Goal: Information Seeking & Learning: Learn about a topic

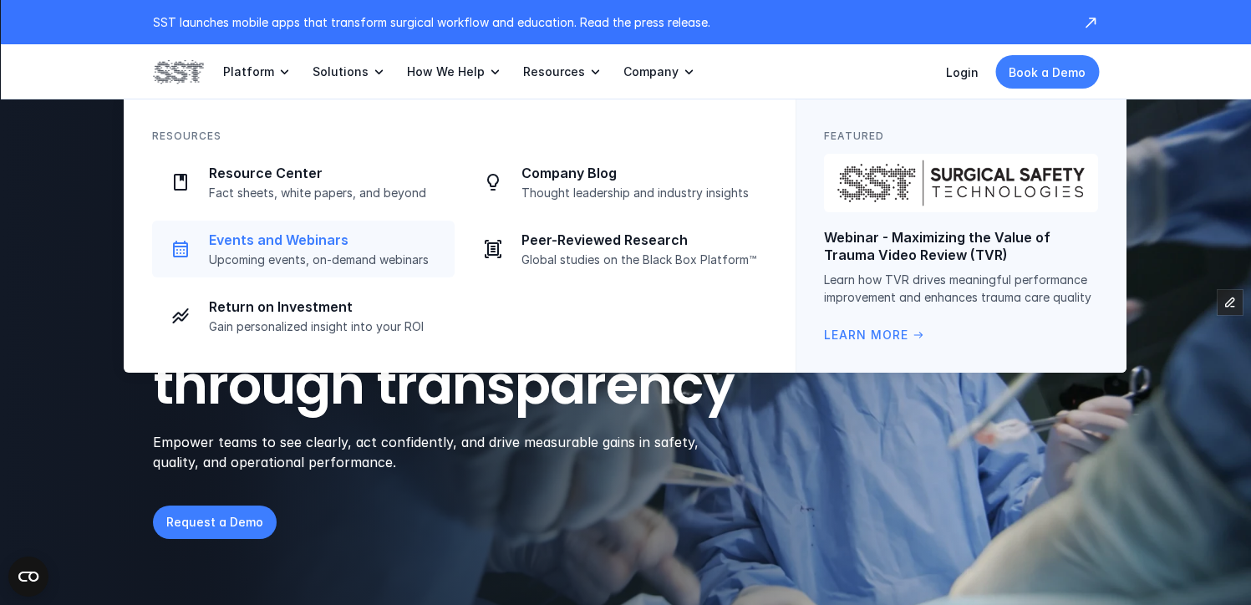
click at [318, 245] on p "Events and Webinars" at bounding box center [327, 240] width 236 height 18
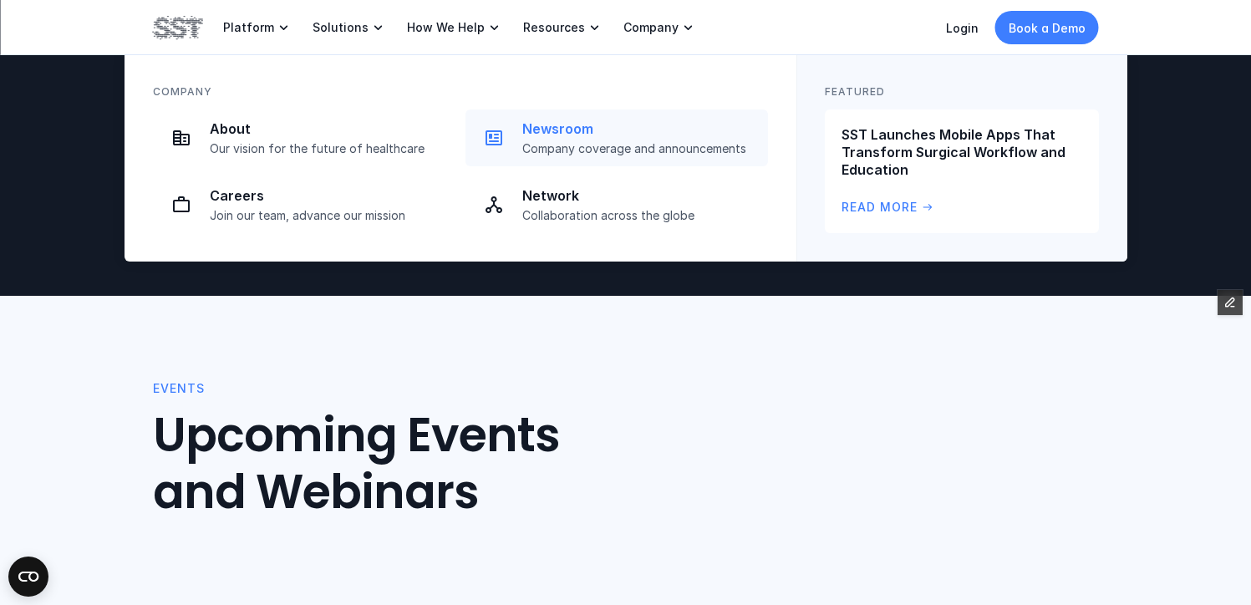
click at [560, 132] on p "Newsroom" at bounding box center [640, 129] width 236 height 18
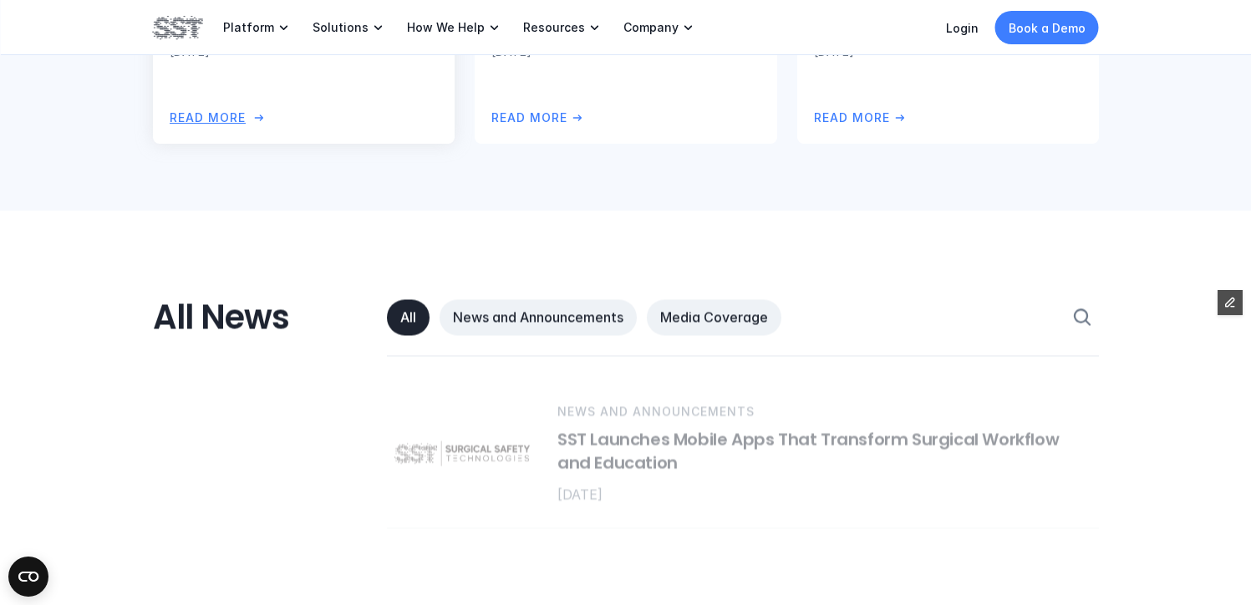
scroll to position [732, 0]
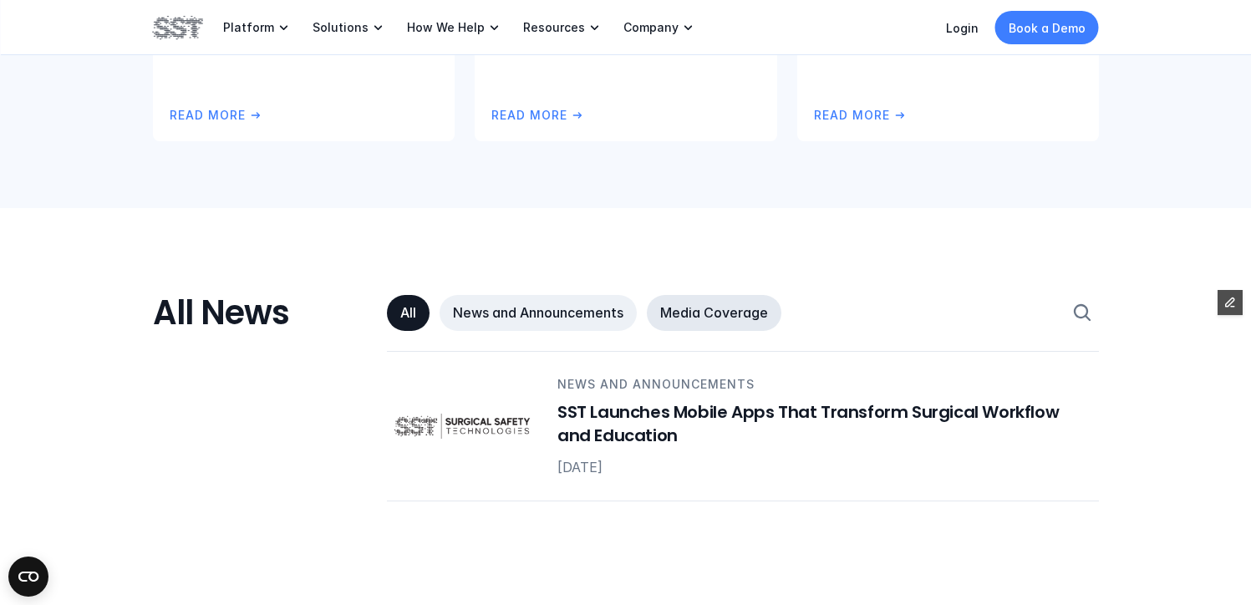
click at [730, 310] on p "Media Coverage" at bounding box center [714, 313] width 108 height 18
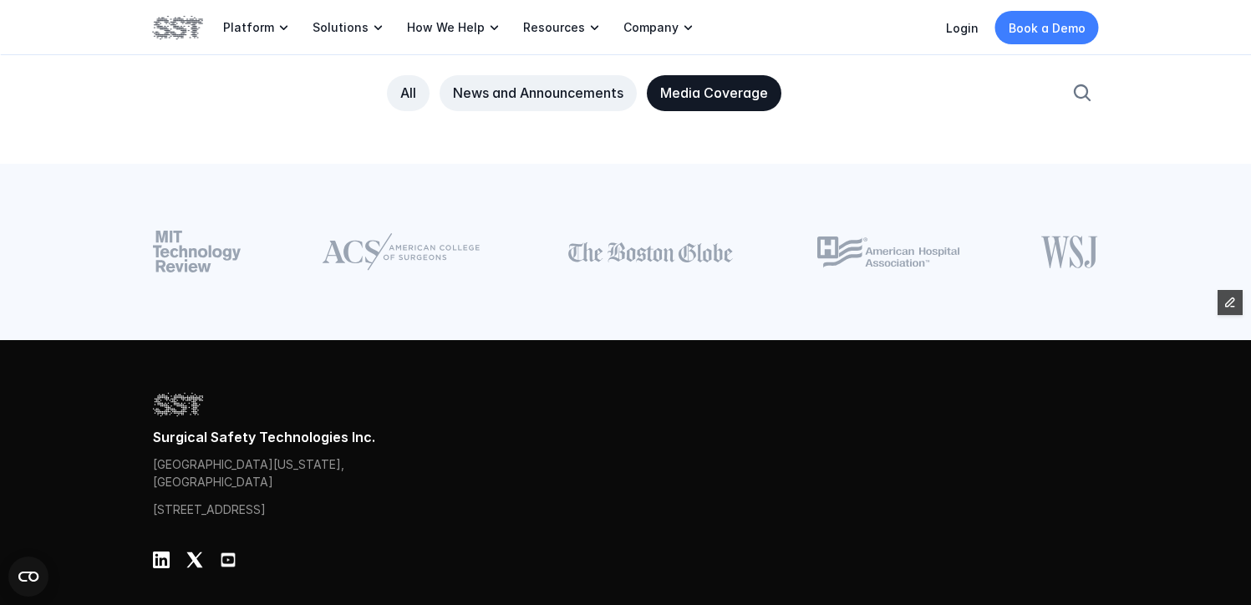
scroll to position [2440, 0]
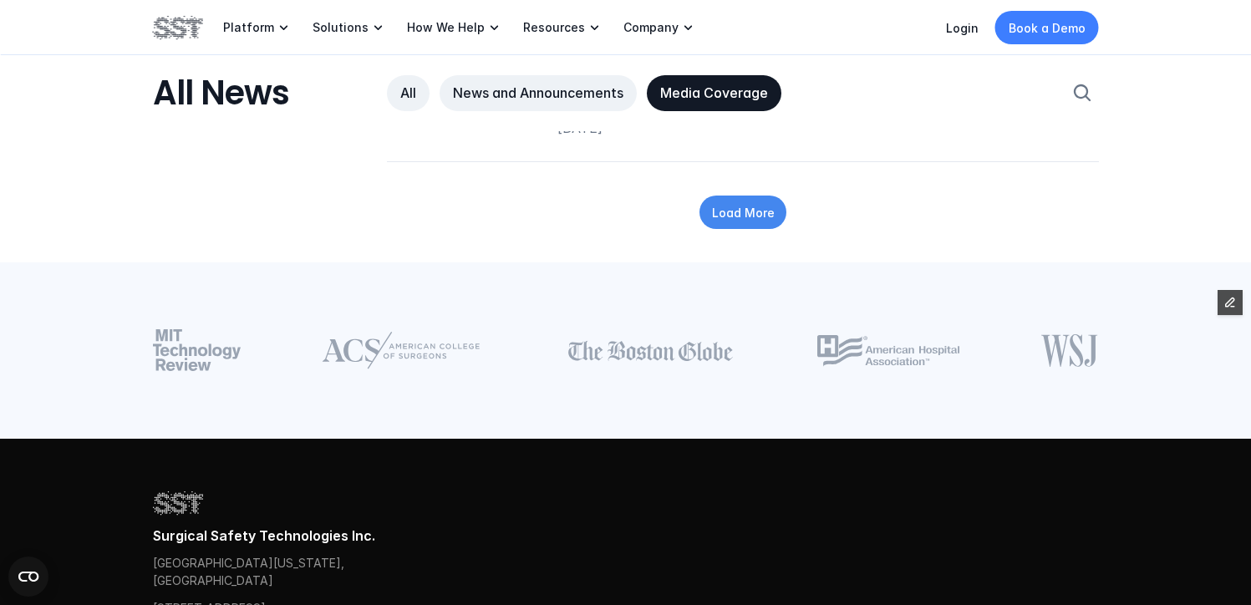
click at [726, 204] on p "Load More" at bounding box center [742, 213] width 63 height 18
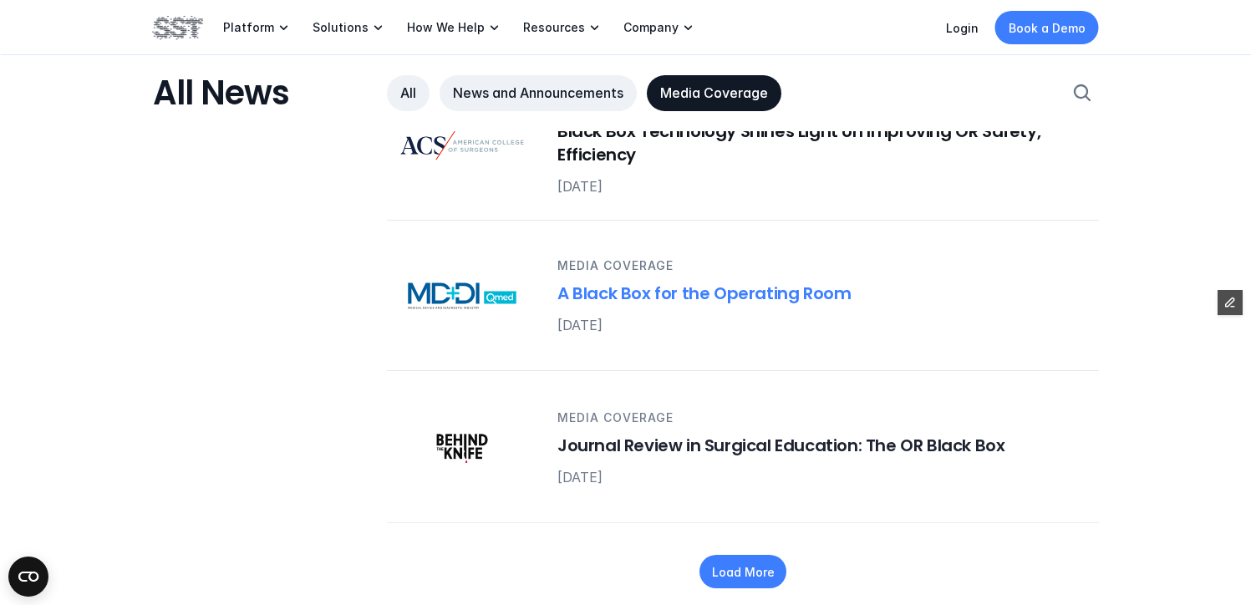
scroll to position [3588, 0]
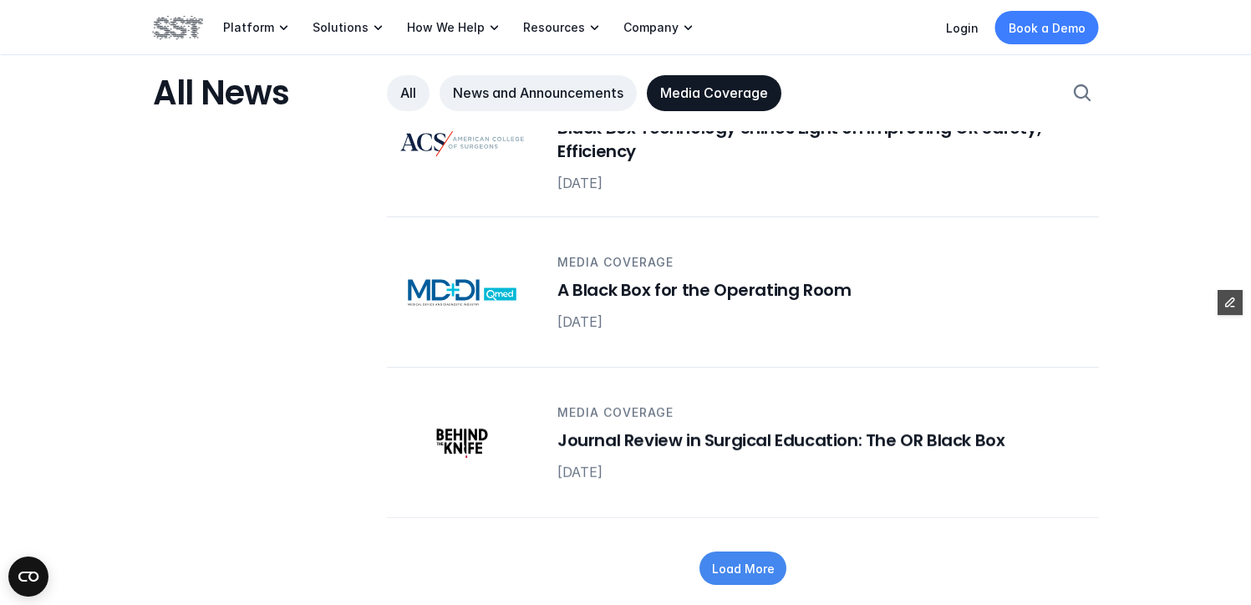
click at [760, 552] on div "Load More" at bounding box center [742, 568] width 87 height 33
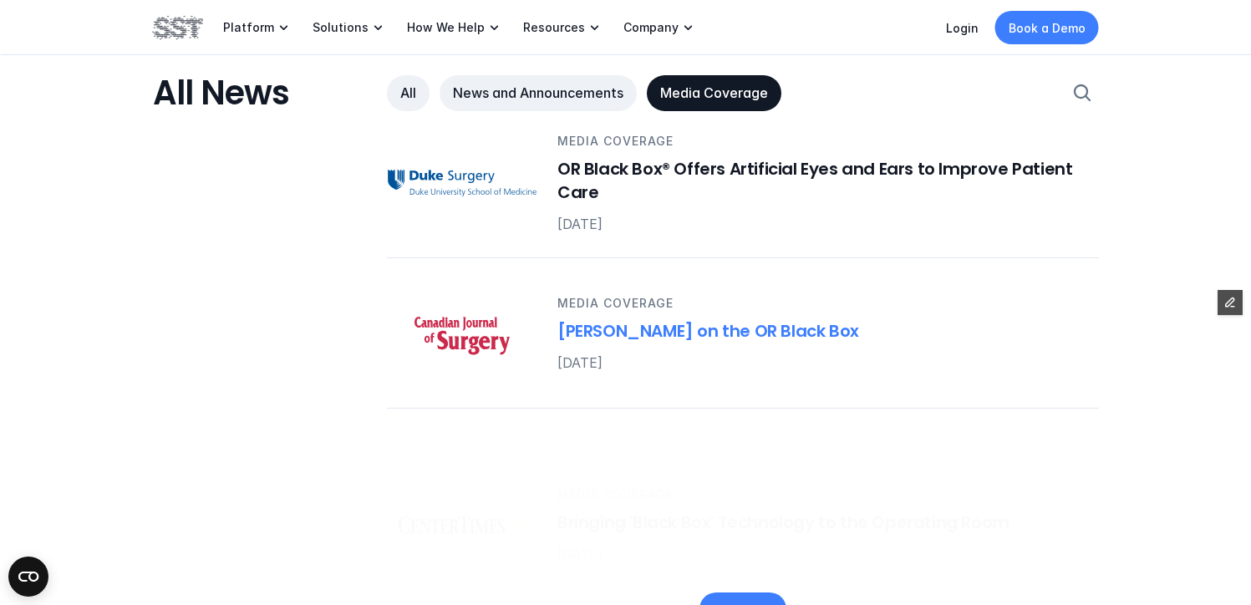
scroll to position [5072, 0]
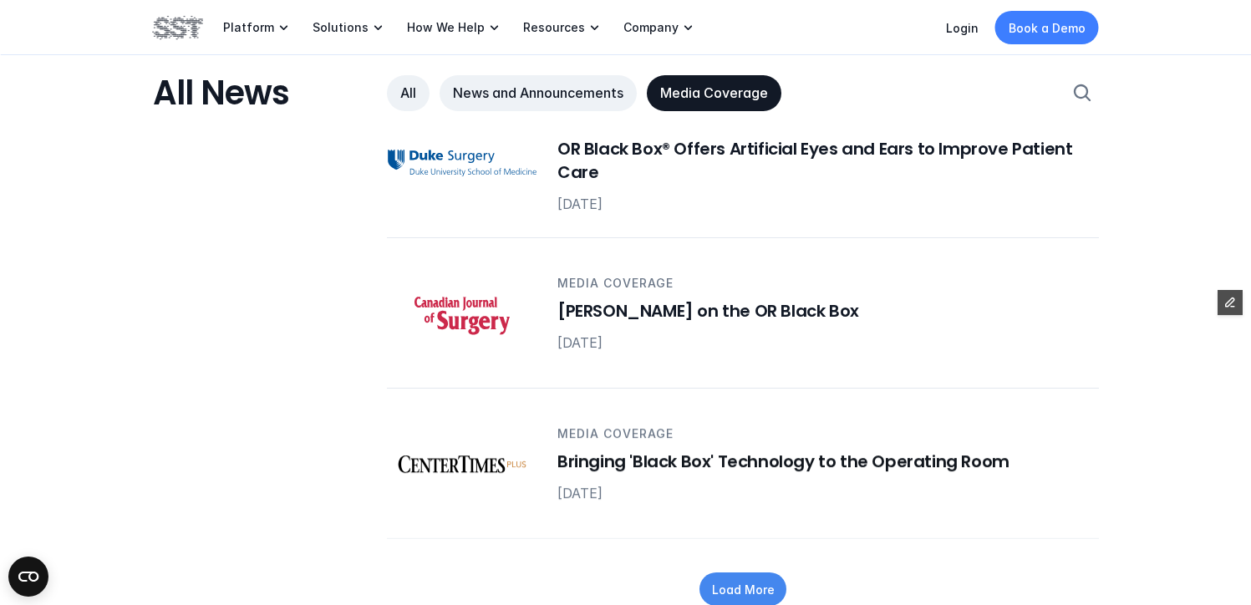
click at [735, 589] on div "Load More" at bounding box center [742, 588] width 87 height 33
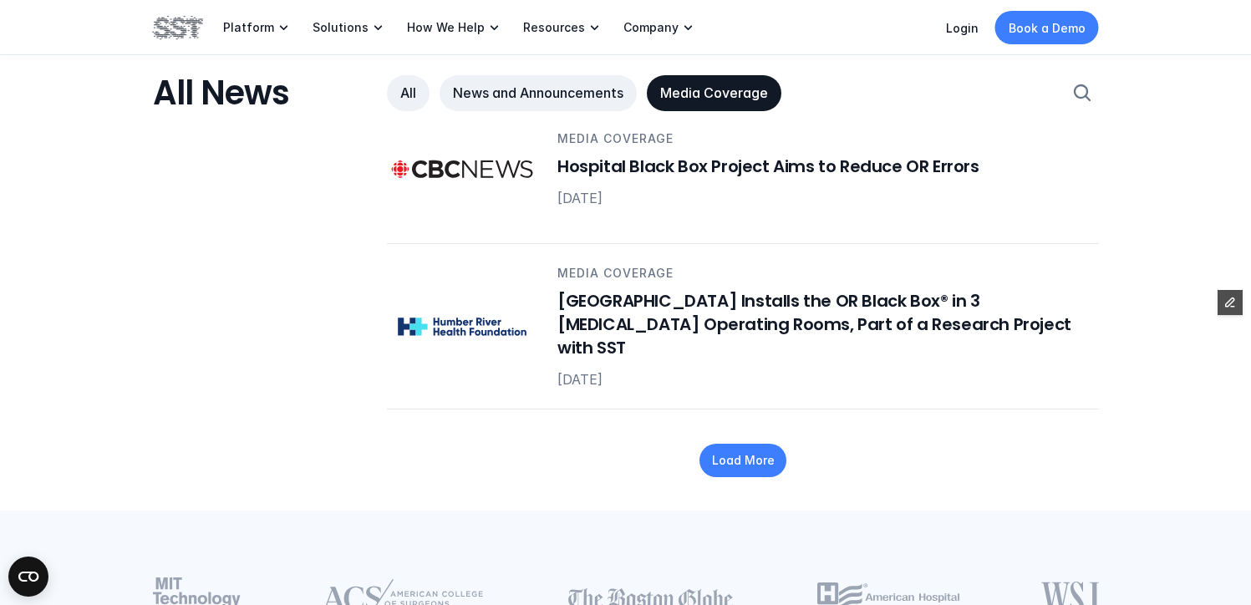
scroll to position [6721, 0]
click at [730, 443] on div "Load More" at bounding box center [742, 459] width 87 height 33
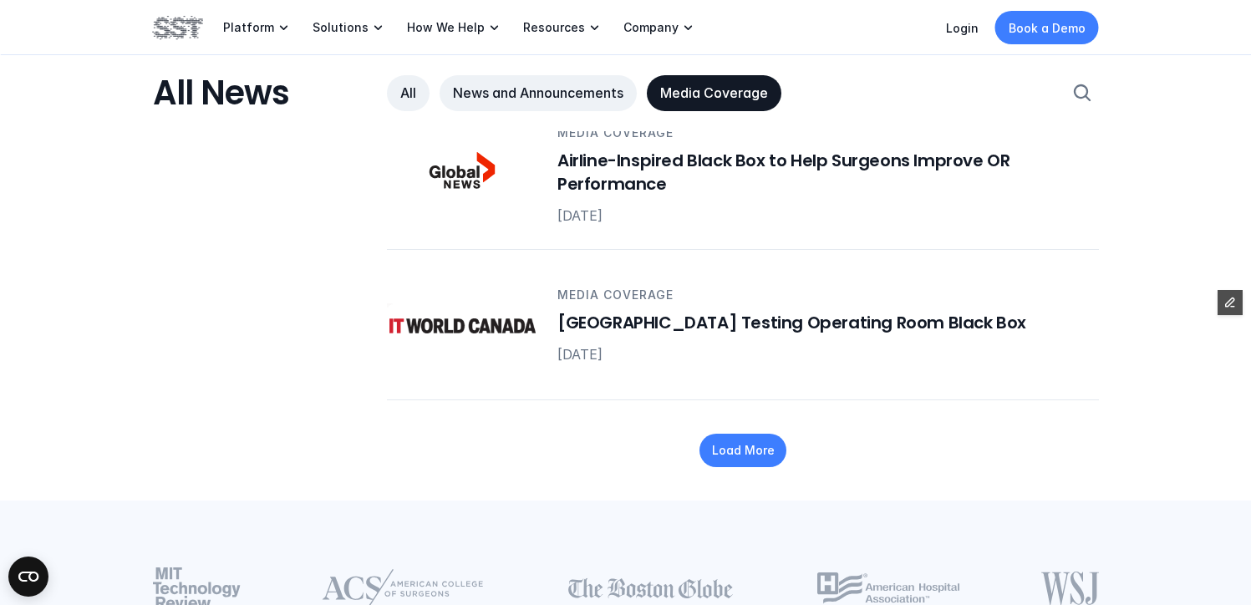
scroll to position [8251, 0]
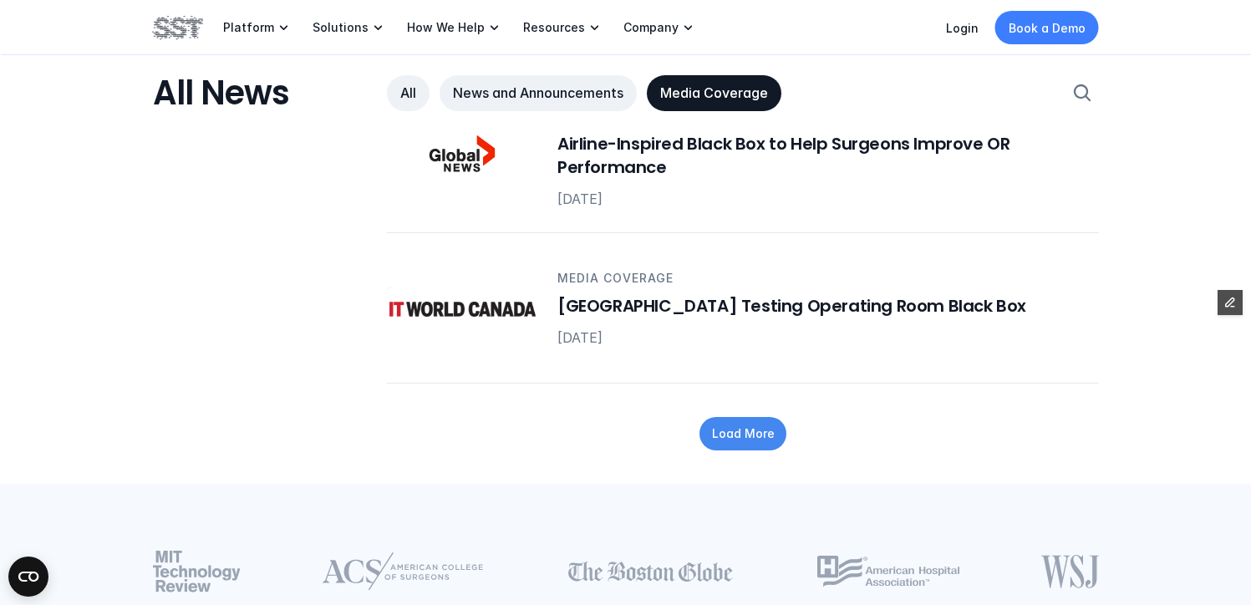
click at [725, 425] on p "Load More" at bounding box center [742, 434] width 63 height 18
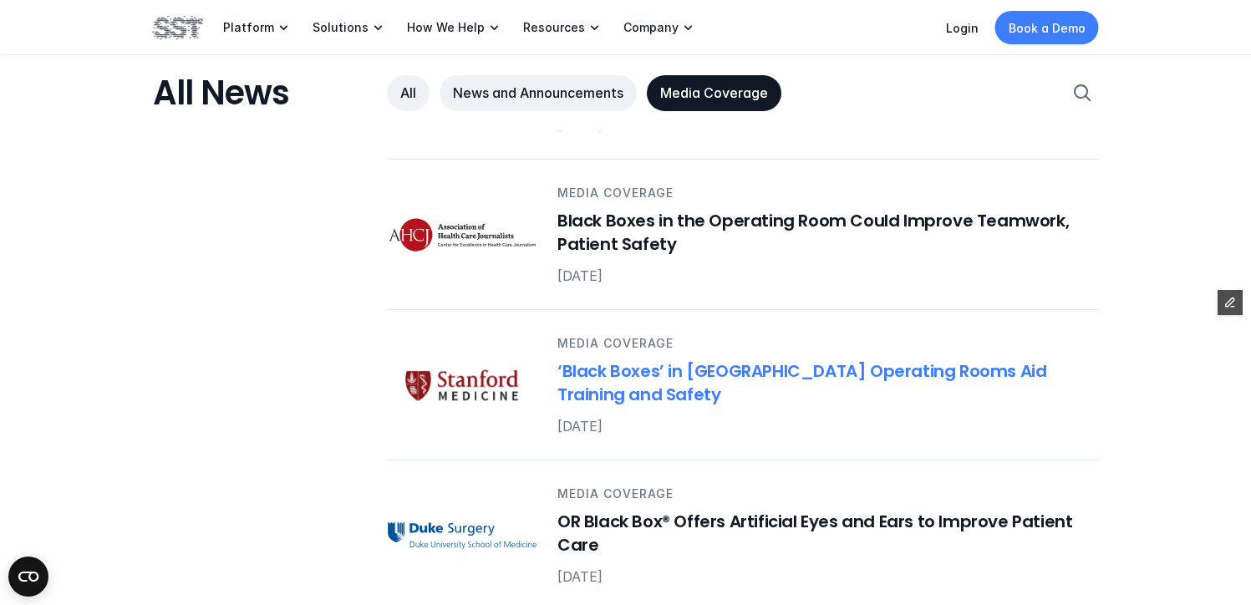
scroll to position [4673, 0]
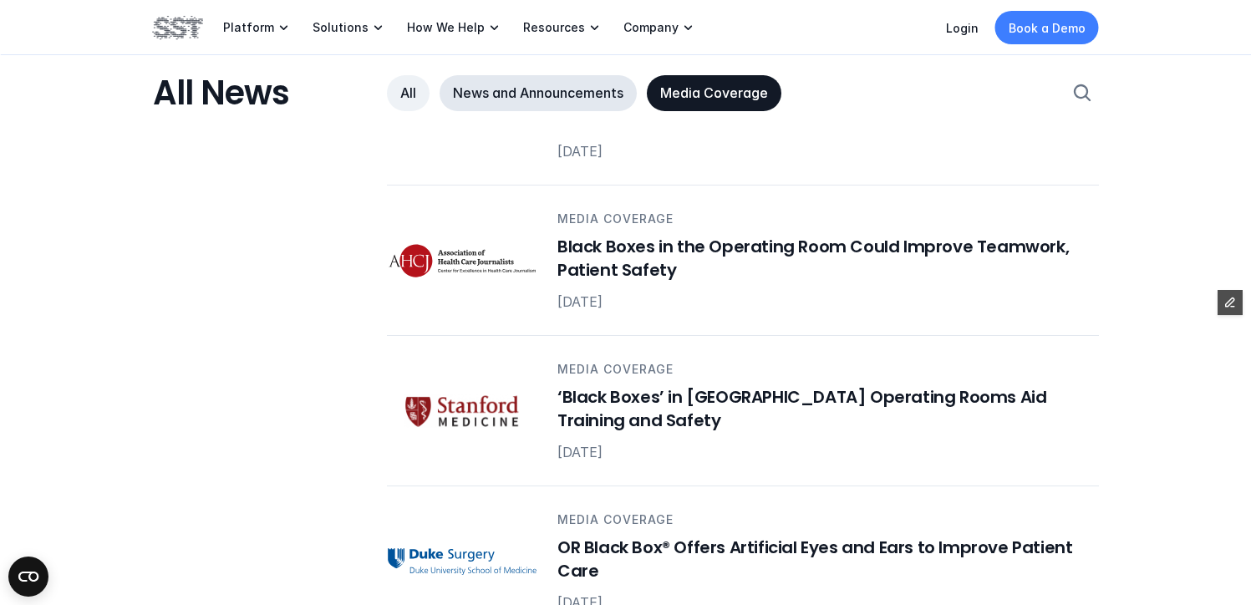
click at [537, 91] on p "News and Announcements" at bounding box center [538, 93] width 170 height 18
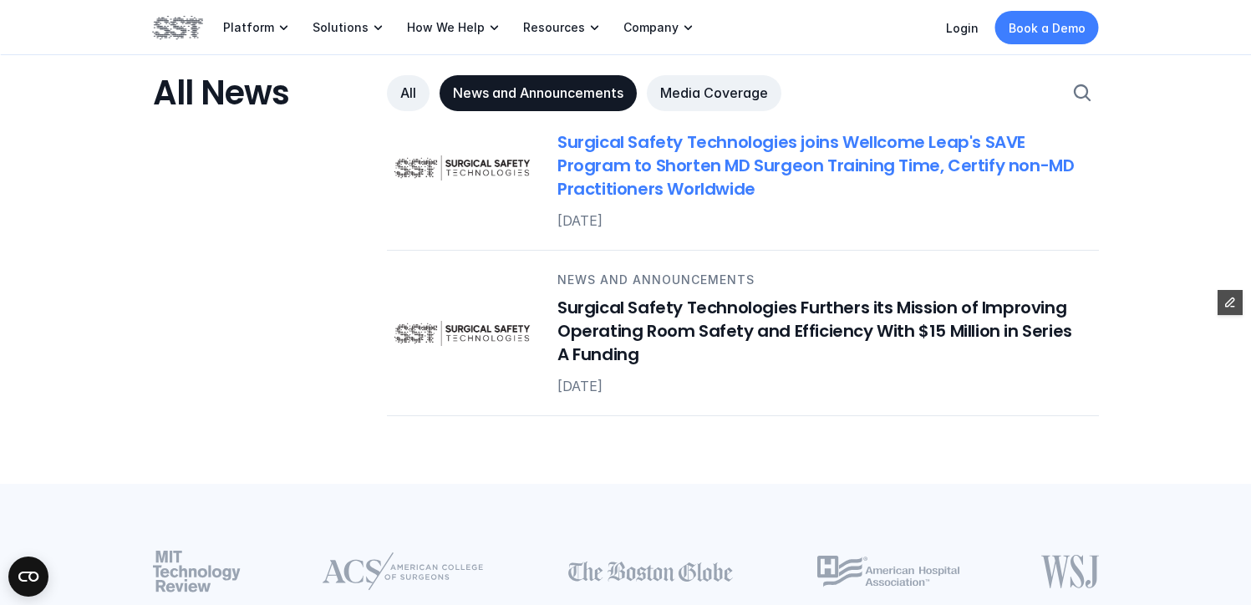
scroll to position [2588, 0]
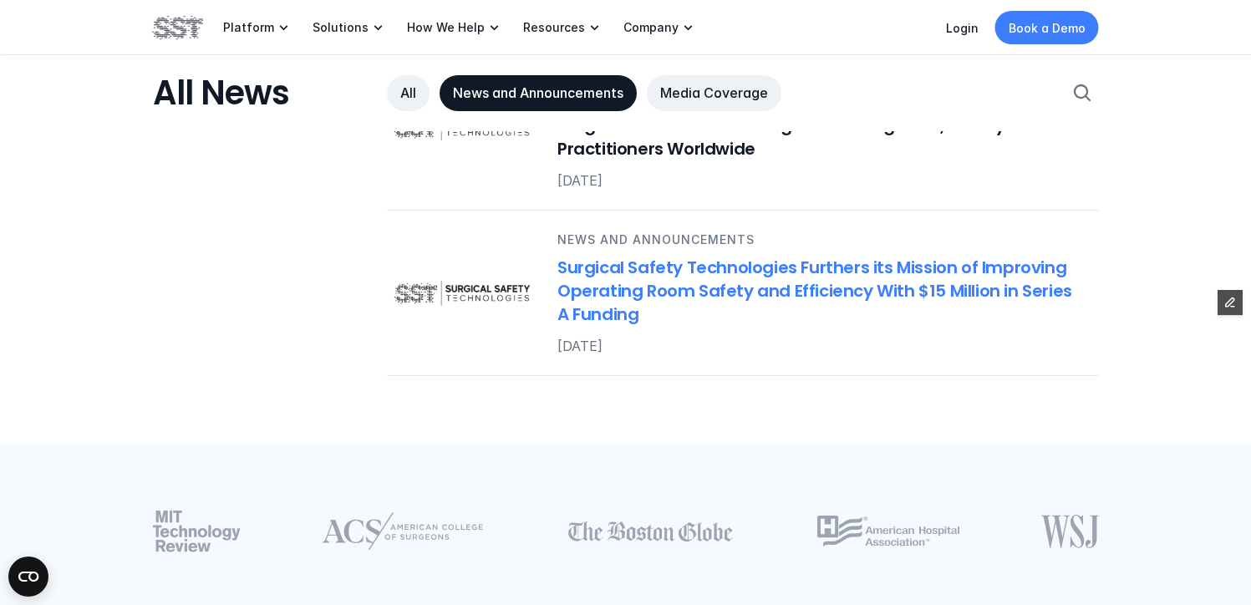
click at [638, 267] on h6 "Surgical Safety Technologies Furthers its Mission of Improving Operating Room S…" at bounding box center [817, 292] width 521 height 70
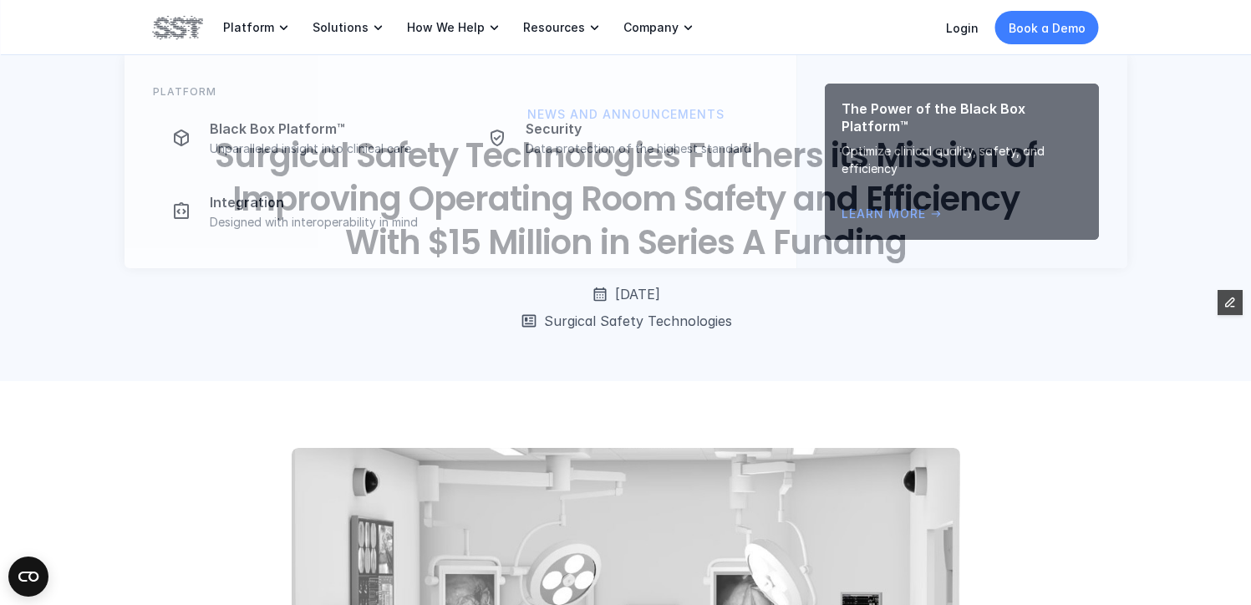
click at [172, 18] on img at bounding box center [178, 27] width 50 height 28
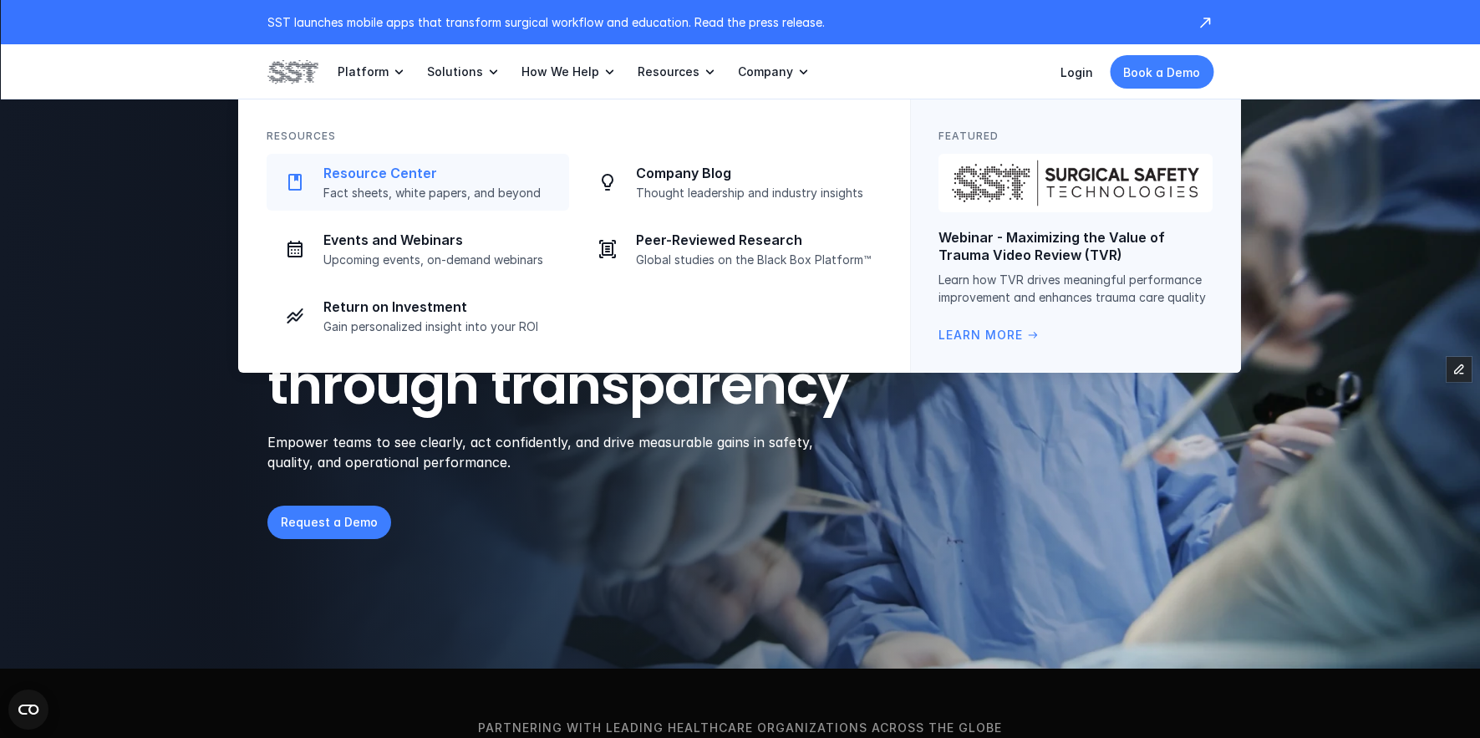
click at [434, 186] on p "Fact sheets, white papers, and beyond" at bounding box center [441, 193] width 236 height 15
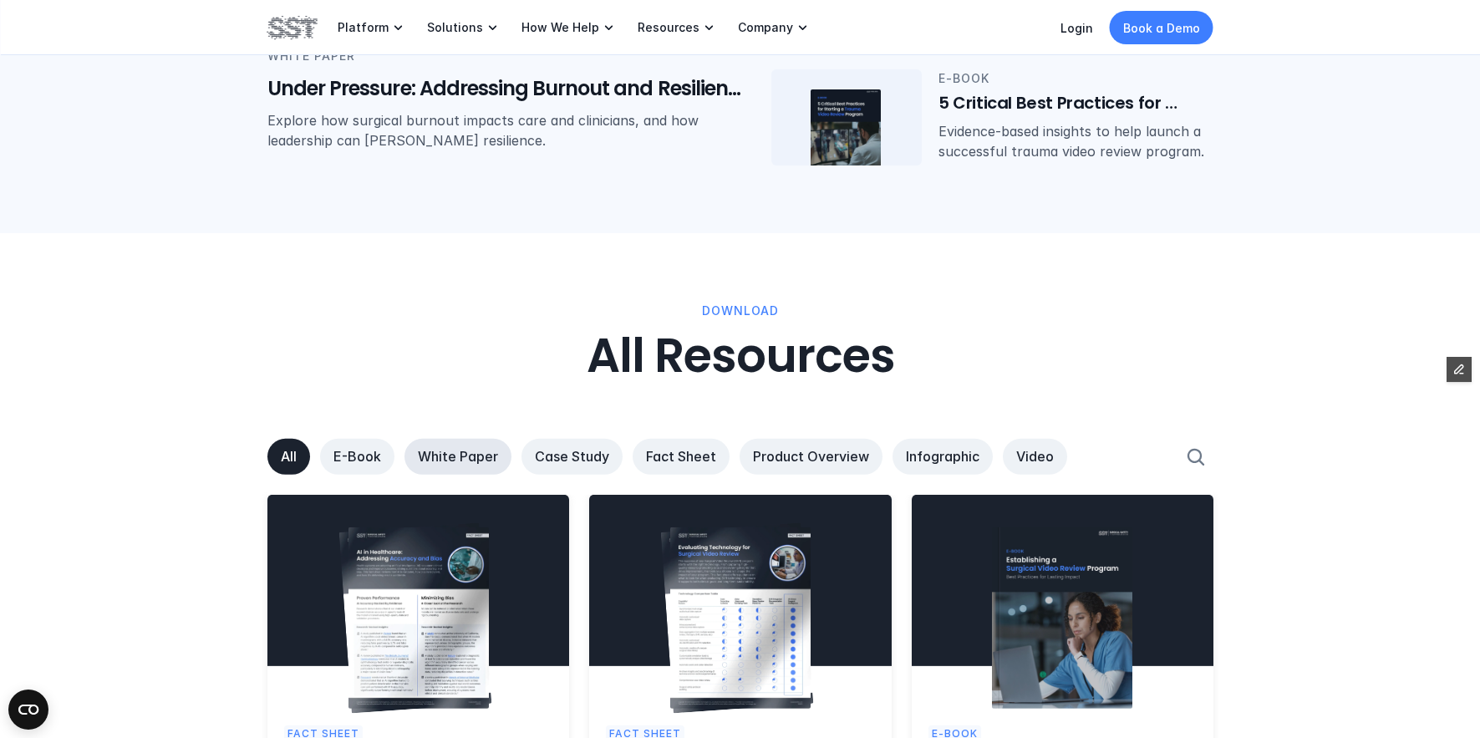
scroll to position [778, 0]
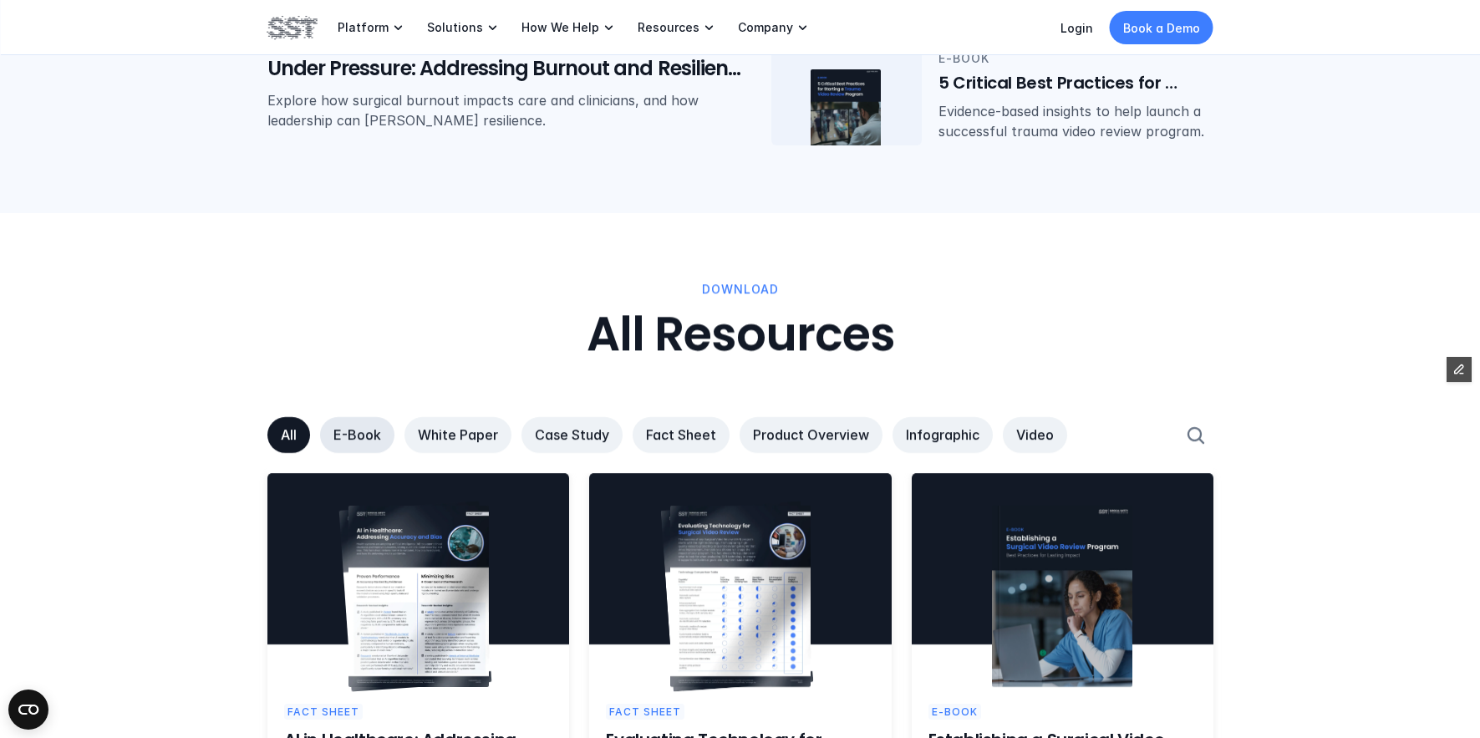
click at [361, 440] on p "E-Book" at bounding box center [357, 435] width 48 height 18
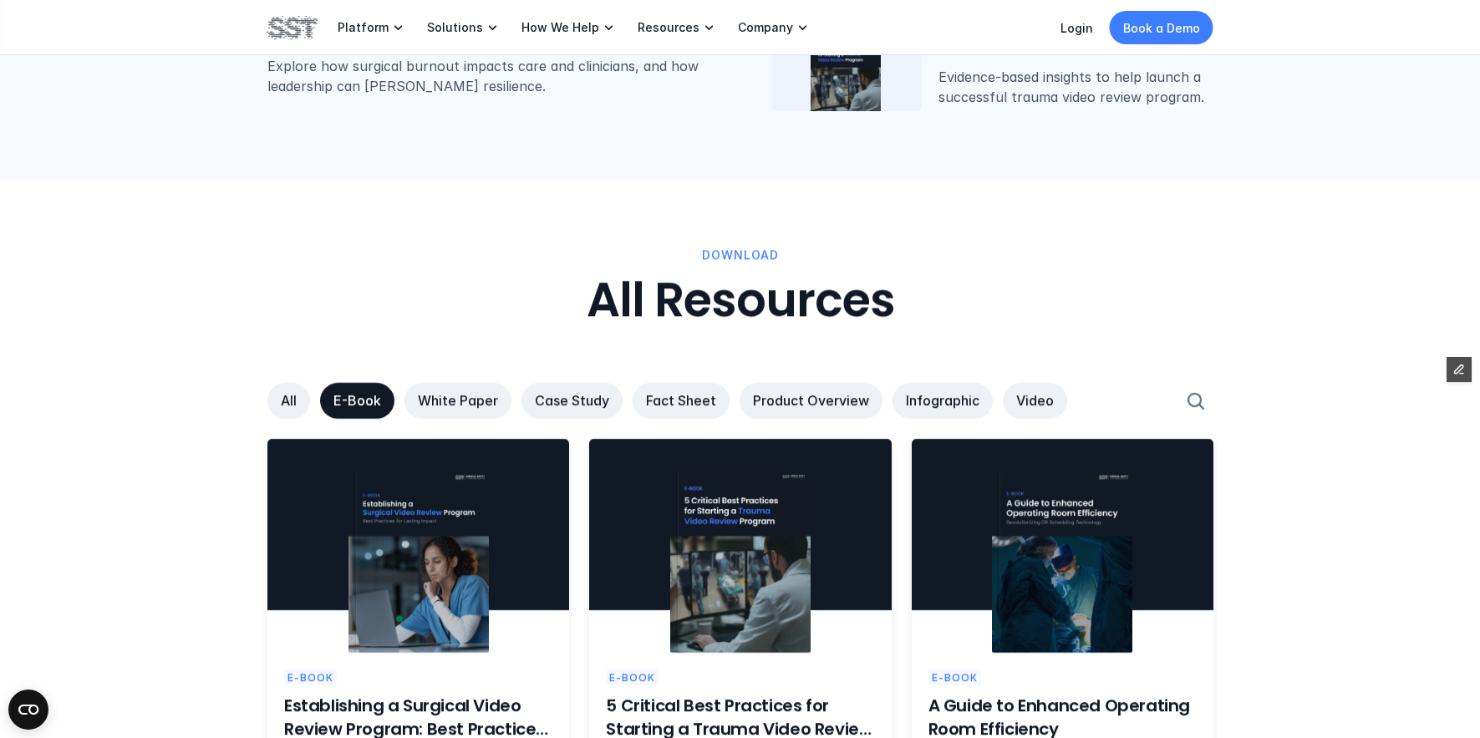
scroll to position [1039, 0]
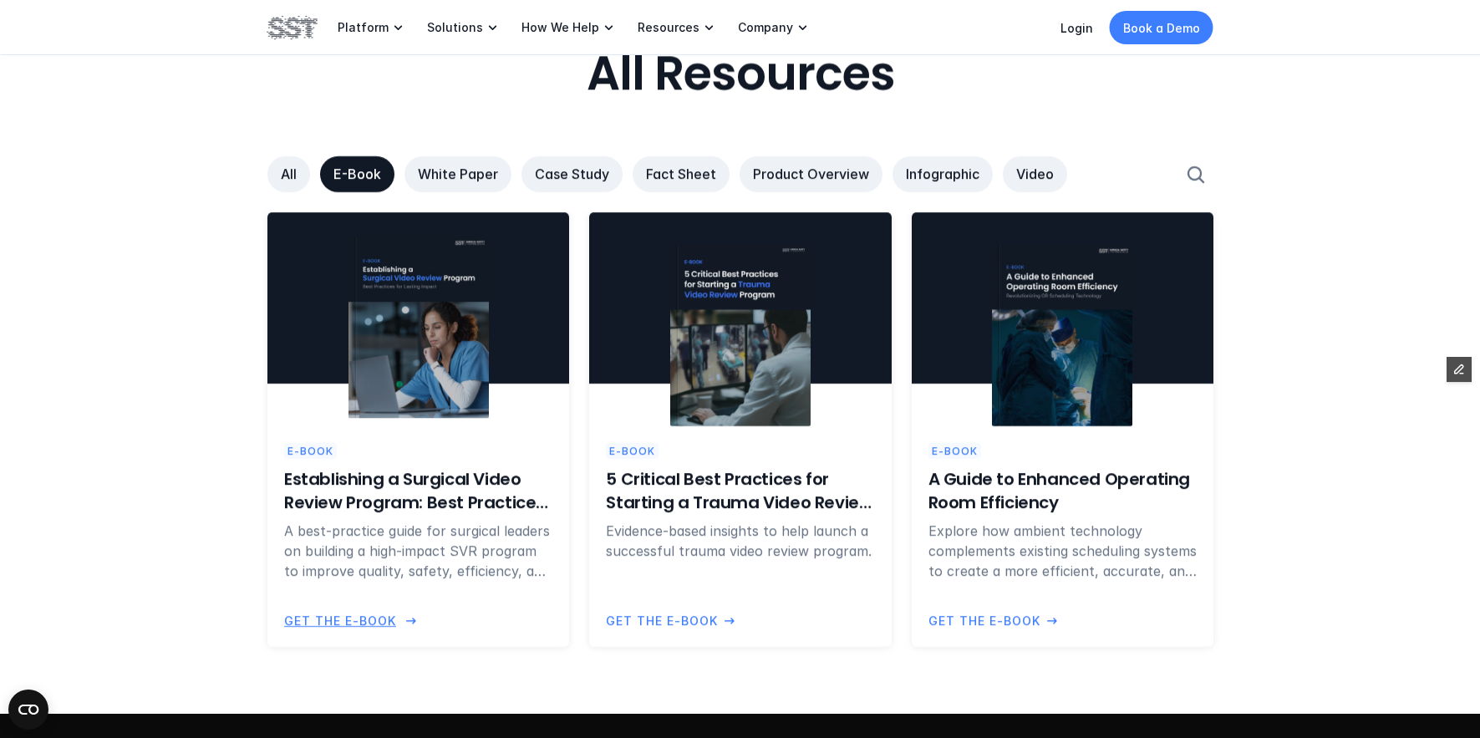
click at [444, 508] on h6 "Establishing a Surgical Video Review Program: Best Practices for Lasting Impact" at bounding box center [418, 490] width 268 height 47
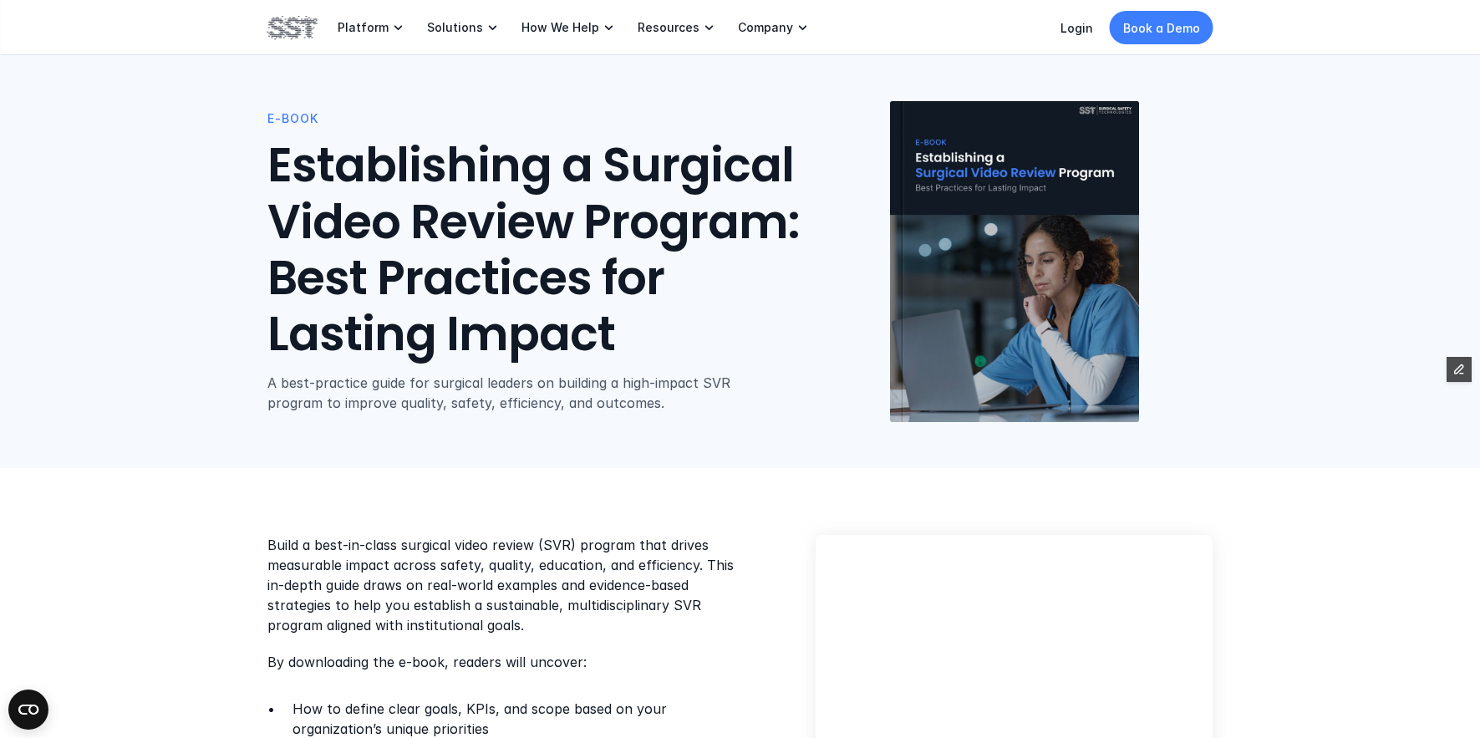
click at [316, 40] on img at bounding box center [292, 27] width 50 height 28
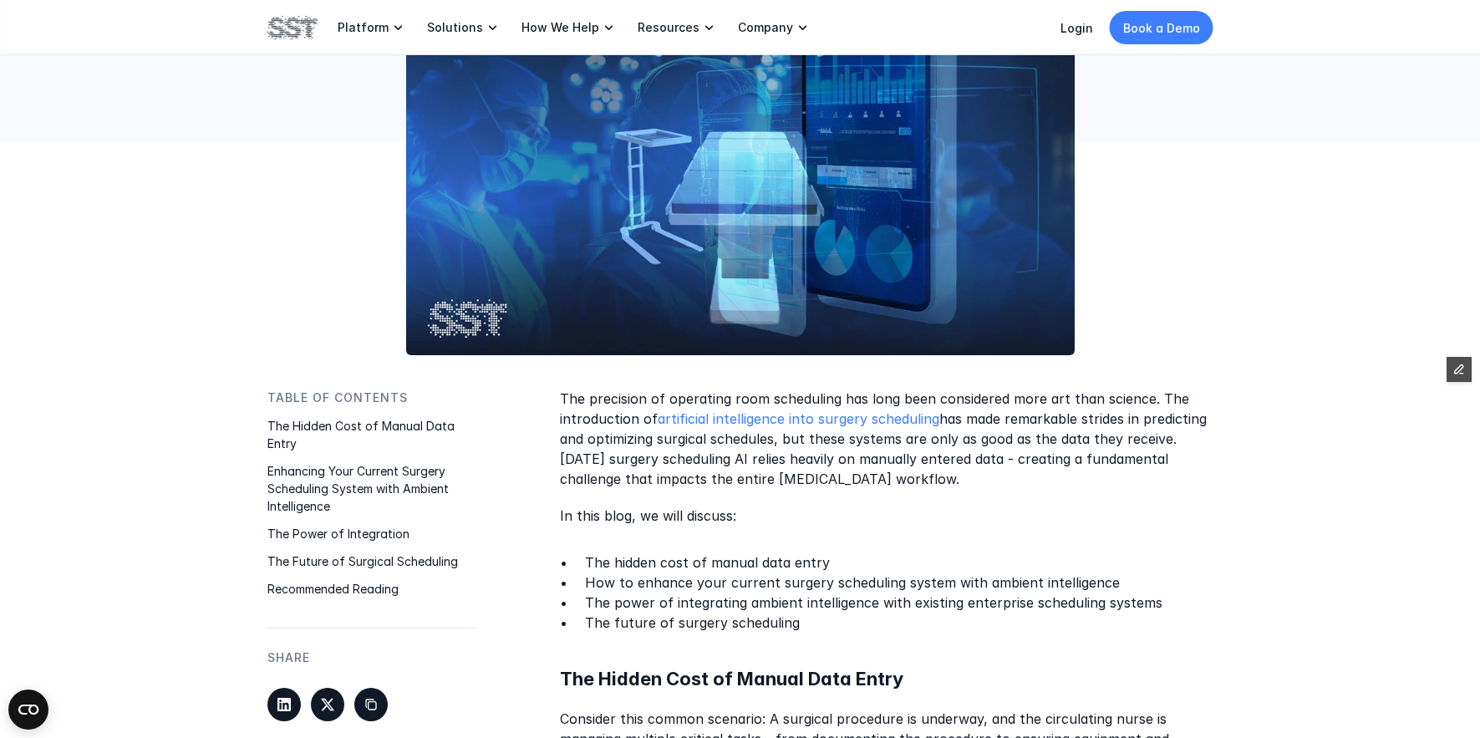
scroll to position [423, 0]
